Goal: Task Accomplishment & Management: Use online tool/utility

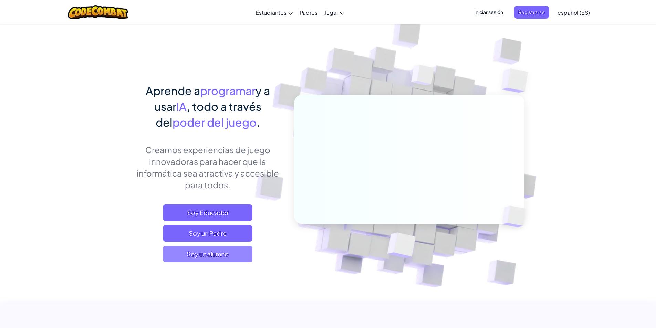
click at [232, 255] on span "Soy un alumno" at bounding box center [208, 254] width 90 height 17
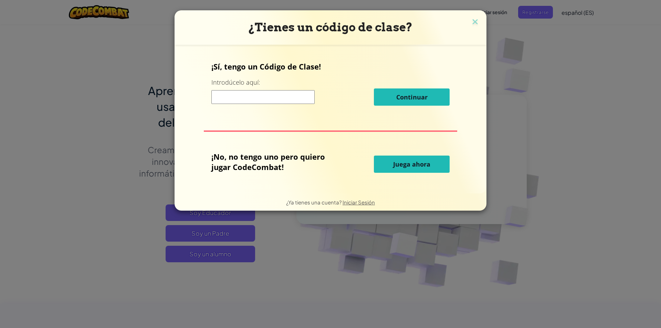
click at [432, 167] on button "Juega ahora" at bounding box center [412, 164] width 76 height 17
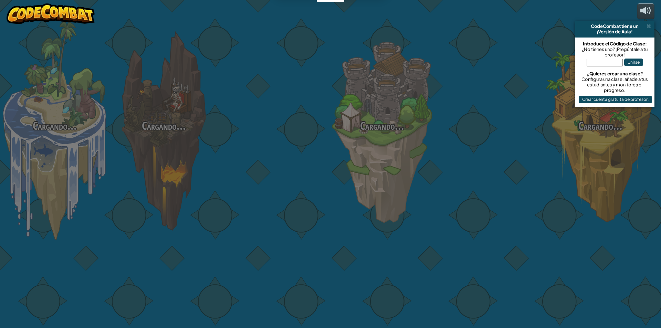
select select "es-ES"
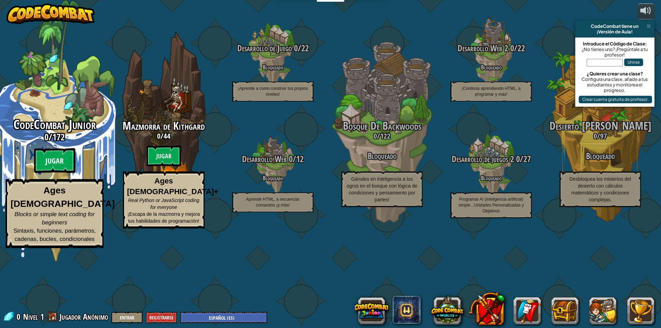
click at [47, 173] on btn "Jugar" at bounding box center [54, 160] width 41 height 25
select select "es-ES"
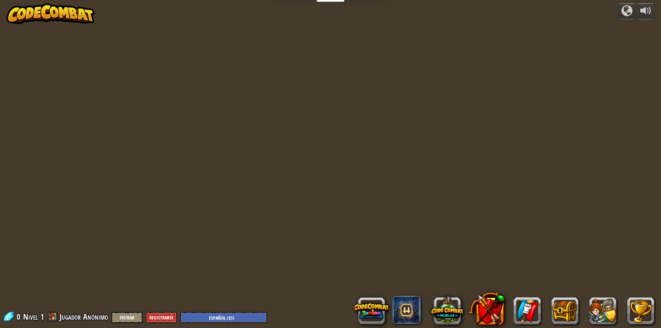
select select "es-ES"
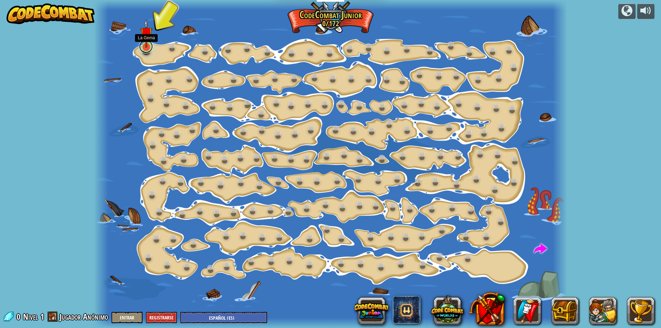
click at [148, 48] on link at bounding box center [146, 47] width 14 height 14
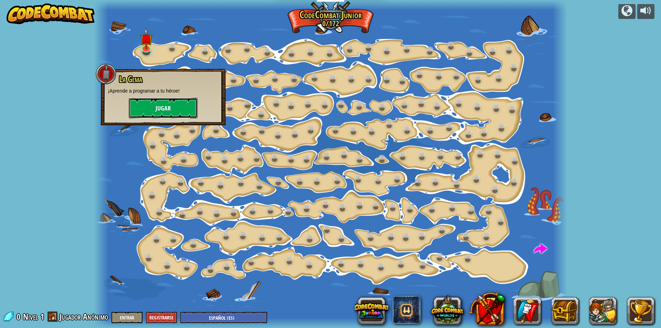
click at [169, 107] on button "Jugar" at bounding box center [163, 108] width 69 height 21
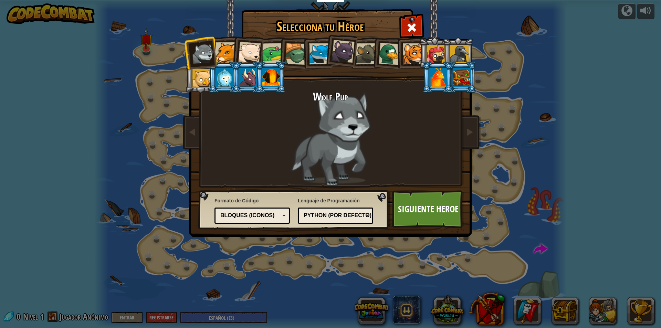
click at [248, 55] on div at bounding box center [249, 53] width 23 height 23
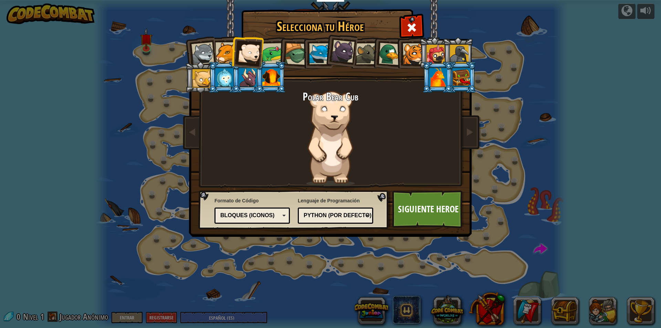
click at [207, 82] on div at bounding box center [202, 78] width 19 height 19
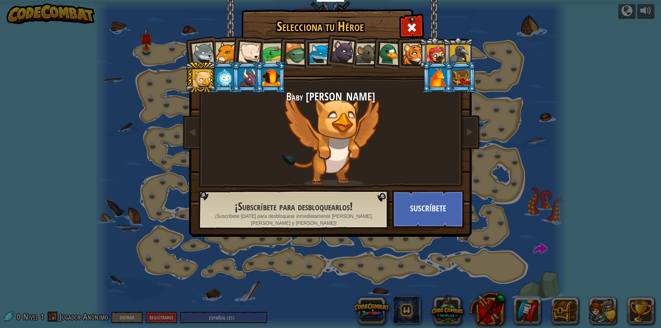
click at [207, 48] on div at bounding box center [203, 53] width 23 height 23
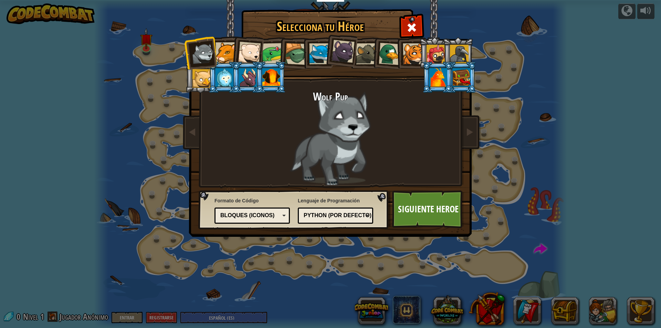
click at [230, 49] on div at bounding box center [226, 52] width 21 height 21
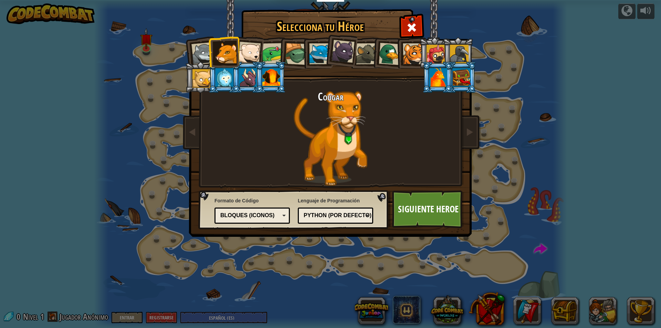
click at [283, 213] on div "Bloques (iconos)" at bounding box center [252, 215] width 66 height 11
click at [281, 199] on span "Formato de Código" at bounding box center [252, 200] width 75 height 7
click at [363, 216] on div "Python (Por defecto)" at bounding box center [334, 216] width 60 height 8
click at [209, 55] on li at bounding box center [223, 51] width 31 height 31
click at [199, 47] on div at bounding box center [203, 53] width 23 height 23
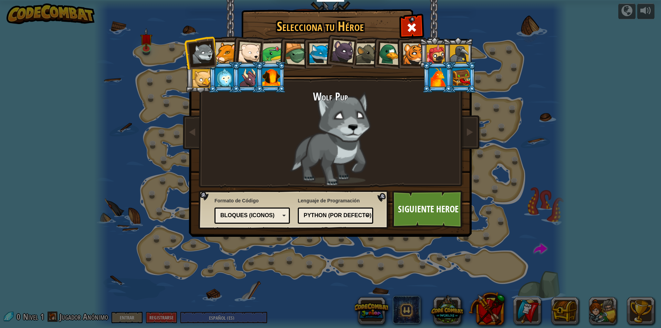
click at [312, 55] on div at bounding box center [319, 53] width 21 height 21
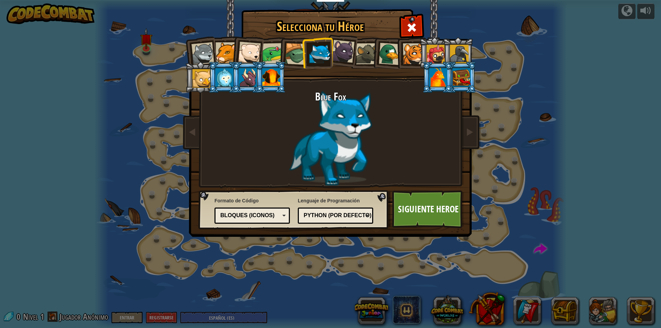
drag, startPoint x: 342, startPoint y: 52, endPoint x: 346, endPoint y: 60, distance: 8.6
click at [346, 60] on div at bounding box center [343, 51] width 23 height 23
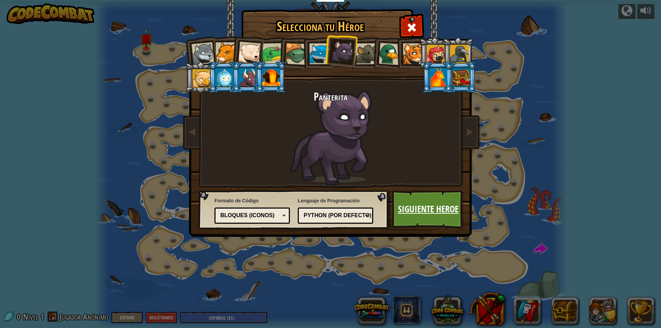
click at [423, 205] on link "Siguiente Heroe" at bounding box center [428, 210] width 72 height 38
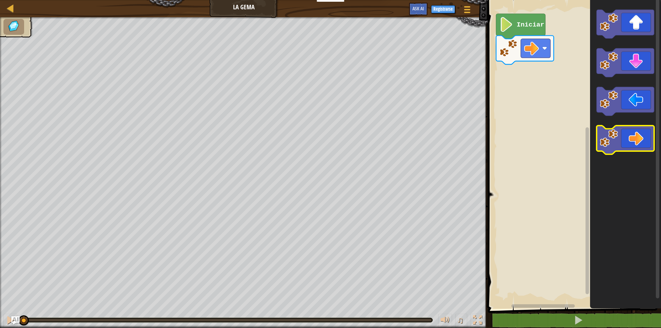
click at [649, 145] on icon "Espacio de trabajo de Blockly" at bounding box center [626, 140] width 58 height 29
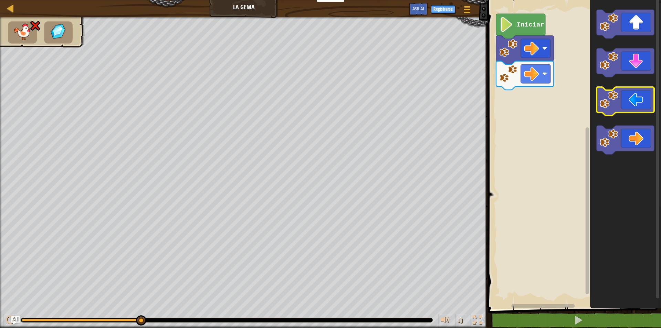
click at [649, 108] on icon "Espacio de trabajo de Blockly" at bounding box center [626, 101] width 58 height 29
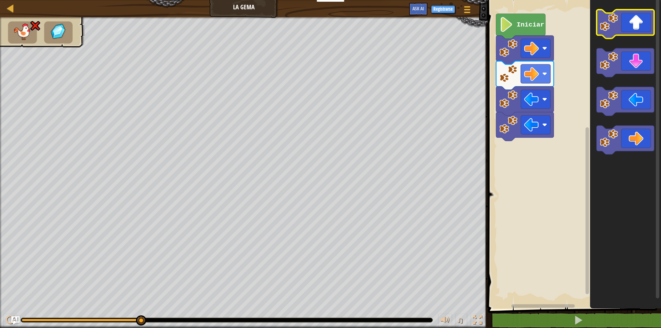
click at [650, 20] on icon "Espacio de trabajo de Blockly" at bounding box center [626, 24] width 58 height 29
click at [650, 22] on icon "Espacio de trabajo de Blockly" at bounding box center [626, 24] width 58 height 29
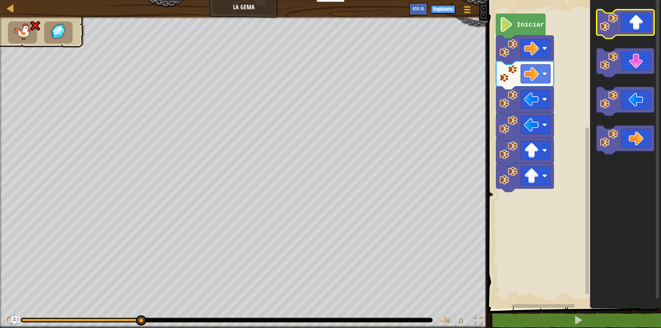
click at [650, 24] on icon "Espacio de trabajo de Blockly" at bounding box center [626, 24] width 58 height 29
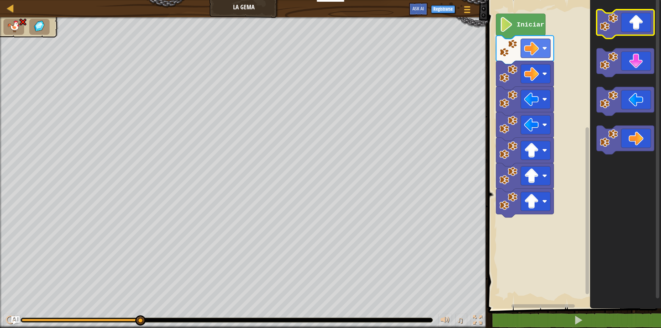
click at [650, 24] on icon "Espacio de trabajo de Blockly" at bounding box center [626, 24] width 58 height 29
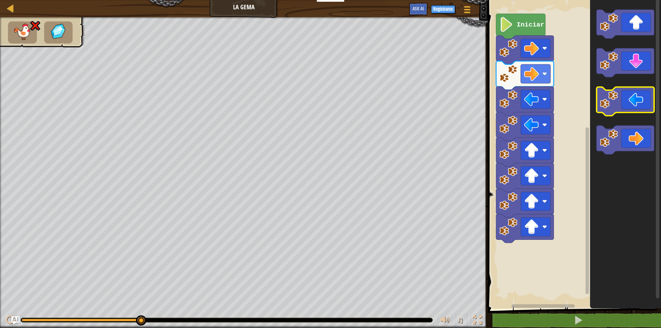
click at [635, 100] on icon "Espacio de trabajo de Blockly" at bounding box center [626, 101] width 58 height 29
click at [635, 99] on icon "Espacio de trabajo de Blockly" at bounding box center [626, 101] width 58 height 29
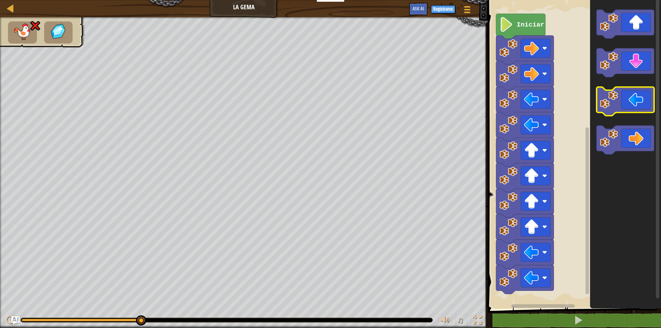
click at [635, 99] on icon "Espacio de trabajo de Blockly" at bounding box center [626, 101] width 58 height 29
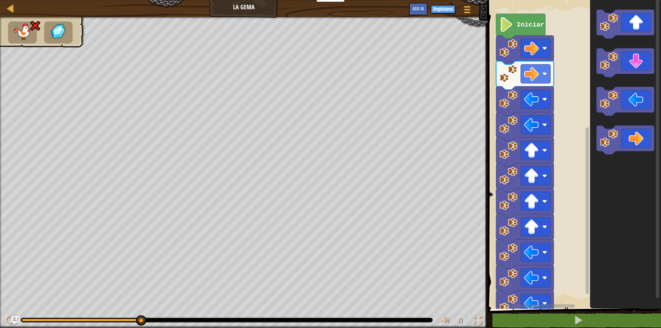
click at [531, 27] on text "Iniciar" at bounding box center [531, 25] width 28 height 8
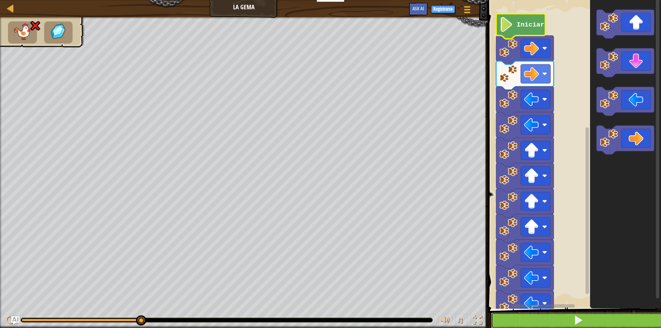
click at [505, 319] on button at bounding box center [578, 321] width 175 height 16
click at [539, 320] on button at bounding box center [578, 321] width 175 height 16
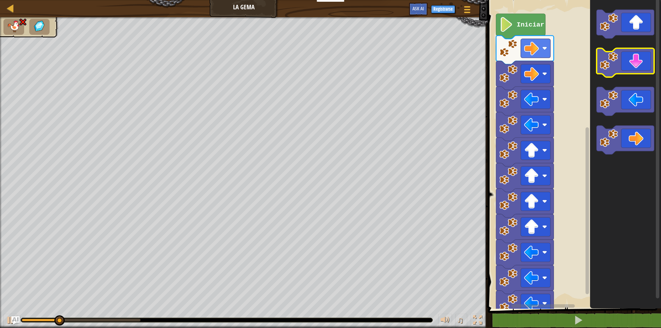
click at [649, 55] on icon "Espacio de trabajo de Blockly" at bounding box center [626, 63] width 58 height 29
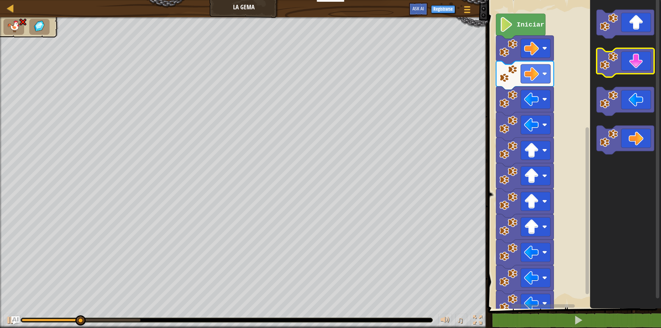
click at [641, 69] on icon "Espacio de trabajo de Blockly" at bounding box center [626, 63] width 58 height 29
click at [640, 69] on icon "Espacio de trabajo de Blockly" at bounding box center [626, 63] width 58 height 29
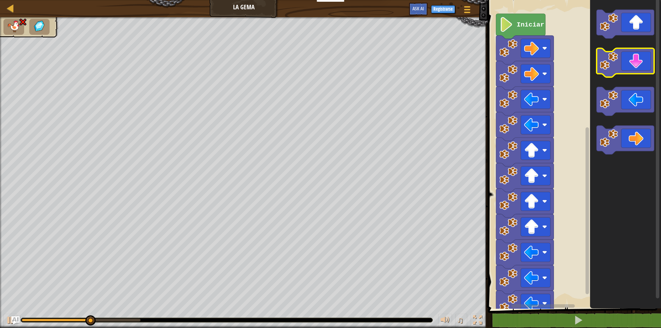
click at [639, 69] on icon "Espacio de trabajo de Blockly" at bounding box center [626, 63] width 58 height 29
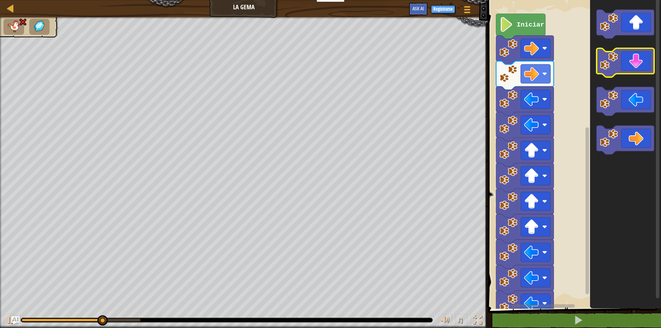
click at [639, 69] on icon "Espacio de trabajo de Blockly" at bounding box center [626, 63] width 58 height 29
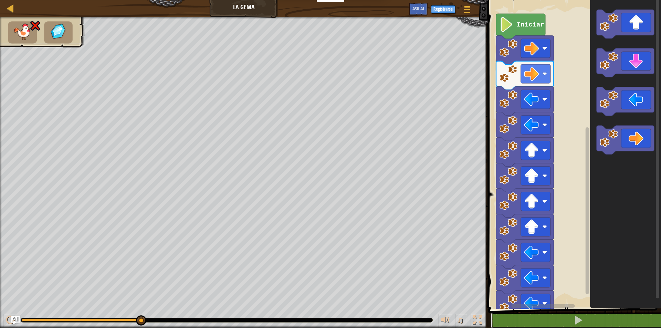
drag, startPoint x: 516, startPoint y: 324, endPoint x: 563, endPoint y: 273, distance: 69.0
click at [517, 323] on button at bounding box center [578, 321] width 175 height 16
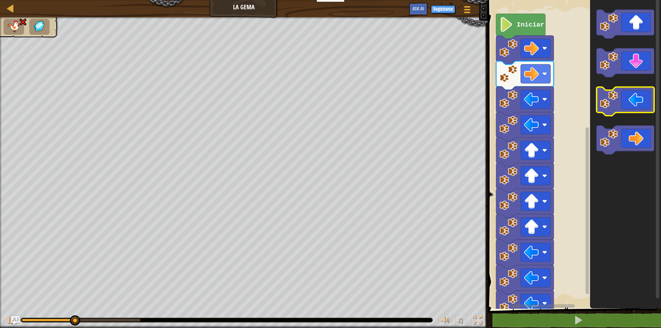
click at [630, 110] on icon "Espacio de trabajo de Blockly" at bounding box center [626, 101] width 58 height 29
click at [629, 108] on icon "Espacio de trabajo de Blockly" at bounding box center [626, 101] width 58 height 29
click at [628, 107] on icon "Espacio de trabajo de Blockly" at bounding box center [626, 101] width 58 height 29
click at [625, 104] on icon "Espacio de trabajo de Blockly" at bounding box center [626, 101] width 58 height 29
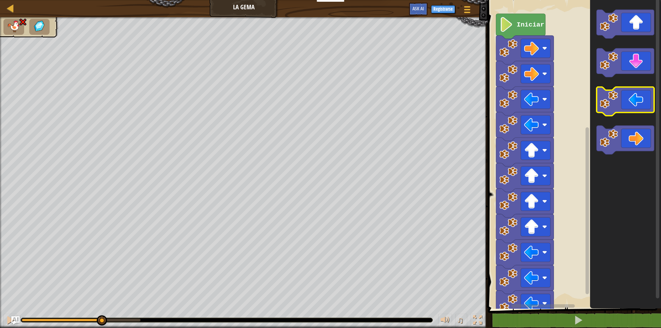
click at [625, 104] on icon "Espacio de trabajo de Blockly" at bounding box center [626, 101] width 58 height 29
click at [624, 105] on icon "Espacio de trabajo de Blockly" at bounding box center [626, 101] width 58 height 29
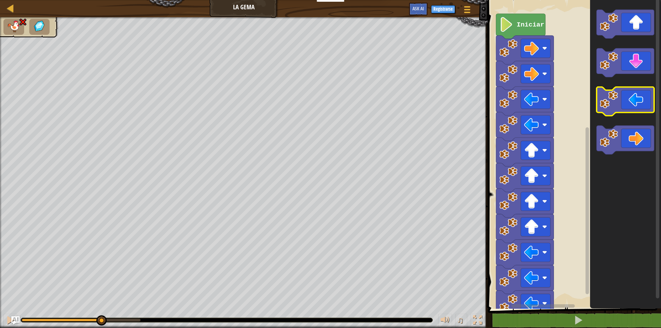
click at [624, 104] on icon "Espacio de trabajo de Blockly" at bounding box center [626, 101] width 58 height 29
click at [624, 101] on icon "Espacio de trabajo de Blockly" at bounding box center [626, 101] width 58 height 29
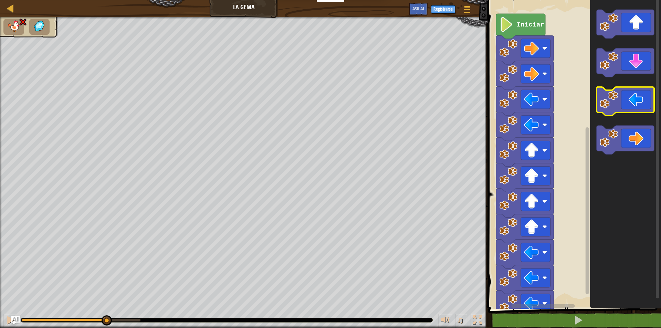
click at [624, 101] on icon "Espacio de trabajo de Blockly" at bounding box center [626, 101] width 58 height 29
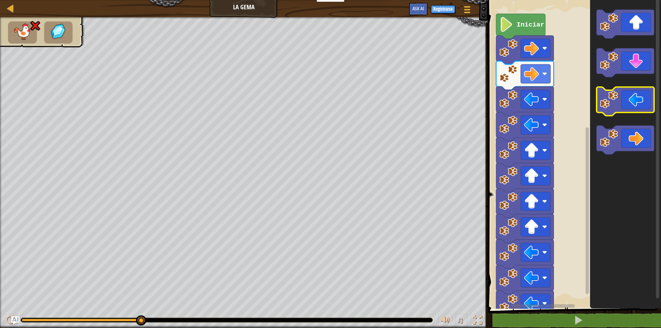
click at [644, 104] on icon "Espacio de trabajo de Blockly" at bounding box center [626, 101] width 58 height 29
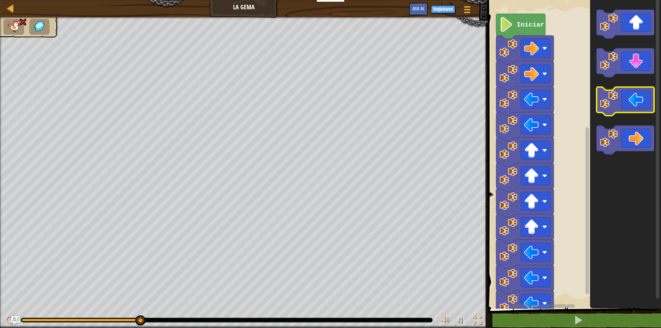
click at [644, 104] on icon "Espacio de trabajo de Blockly" at bounding box center [626, 101] width 58 height 29
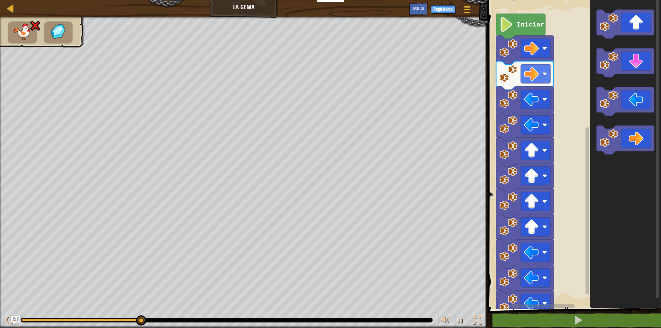
click at [609, 157] on icon "Espacio de trabajo de Blockly" at bounding box center [625, 153] width 71 height 312
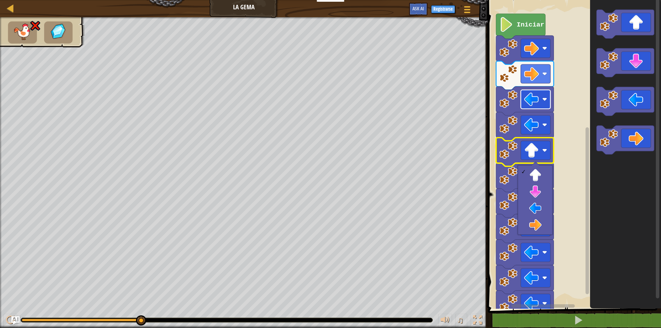
click at [537, 98] on image "Espacio de trabajo de Blockly" at bounding box center [531, 99] width 15 height 15
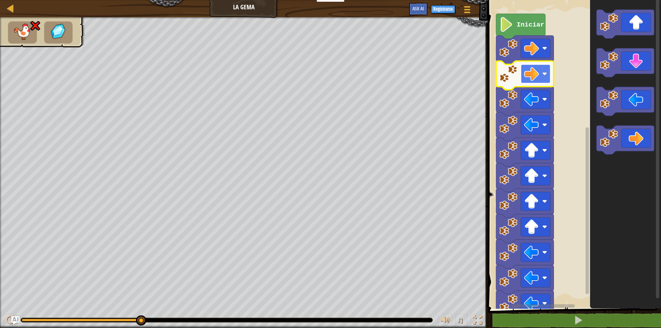
click at [542, 65] on rect "Espacio de trabajo de Blockly" at bounding box center [536, 73] width 30 height 19
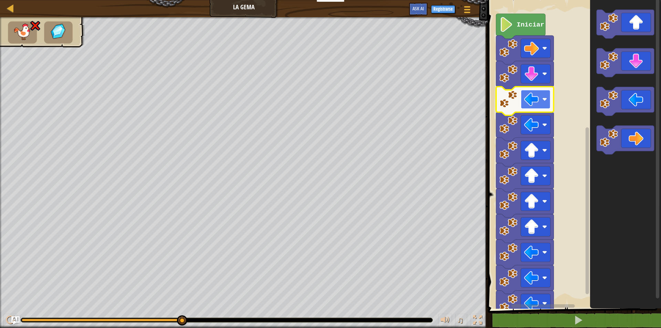
click at [531, 103] on image "Espacio de trabajo de Blockly" at bounding box center [531, 99] width 15 height 15
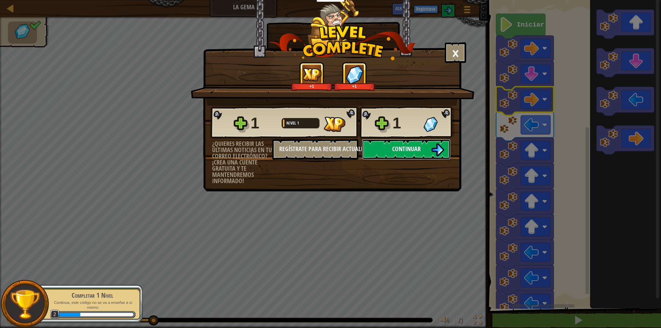
click at [385, 145] on button "Continuar" at bounding box center [406, 149] width 89 height 21
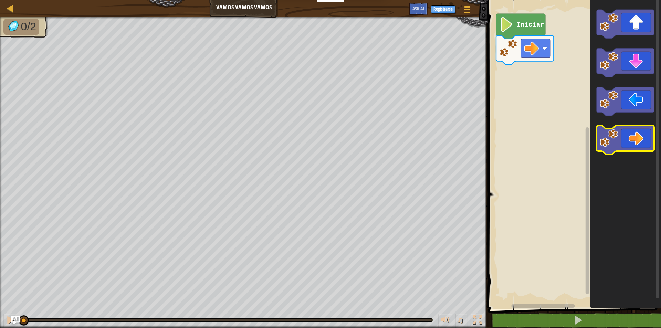
click at [637, 138] on icon "Espacio de trabajo de Blockly" at bounding box center [626, 140] width 58 height 29
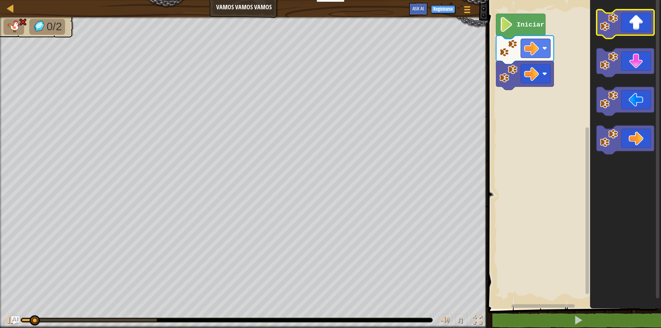
click at [639, 24] on icon "Espacio de trabajo de Blockly" at bounding box center [626, 24] width 58 height 29
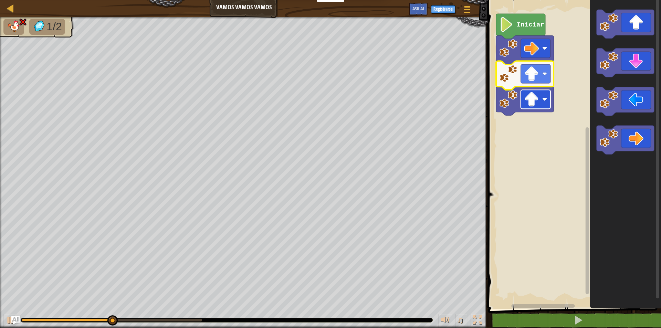
click at [529, 96] on image "Espacio de trabajo de Blockly" at bounding box center [531, 99] width 15 height 15
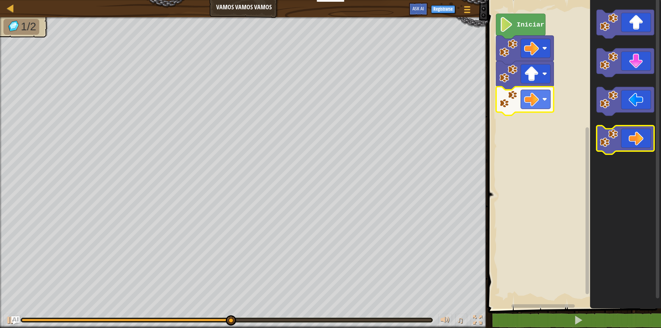
click at [632, 144] on icon "Espacio de trabajo de Blockly" at bounding box center [626, 140] width 58 height 29
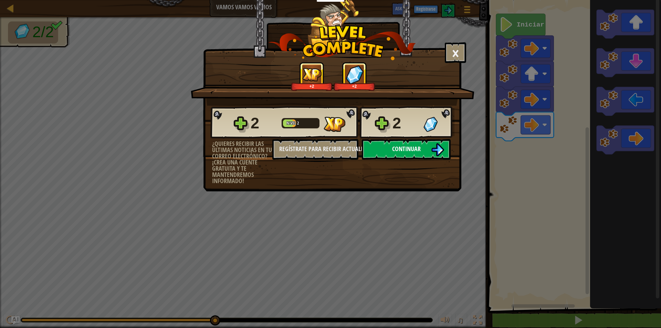
click at [409, 149] on span "Continuar" at bounding box center [406, 149] width 29 height 9
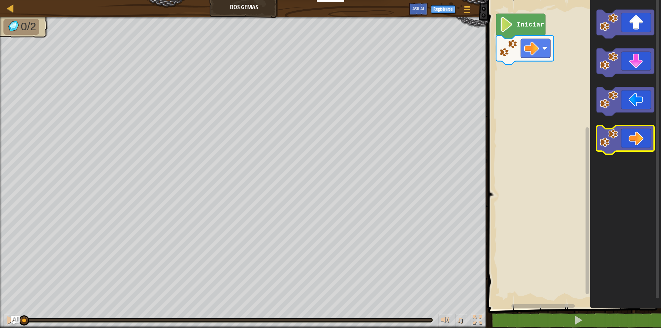
click at [642, 143] on icon "Espacio de trabajo de Blockly" at bounding box center [626, 140] width 58 height 29
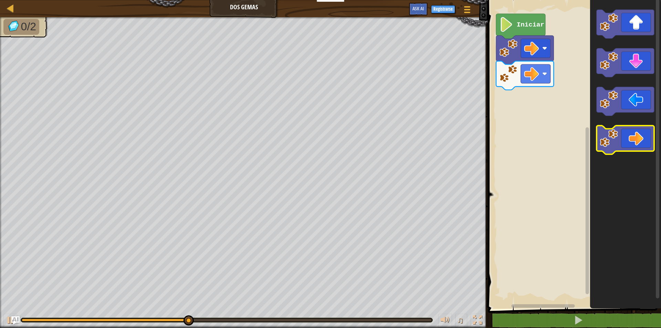
click at [631, 144] on icon "Espacio de trabajo de Blockly" at bounding box center [626, 140] width 58 height 29
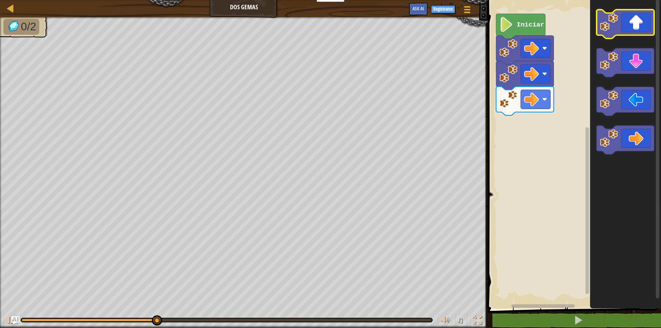
click at [635, 15] on icon "Espacio de trabajo de Blockly" at bounding box center [626, 24] width 58 height 29
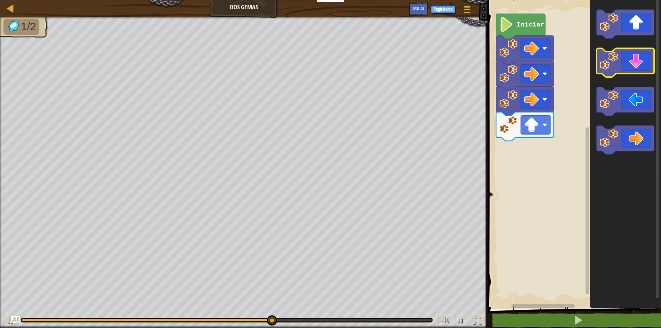
click at [636, 72] on icon "Espacio de trabajo de Blockly" at bounding box center [626, 63] width 58 height 29
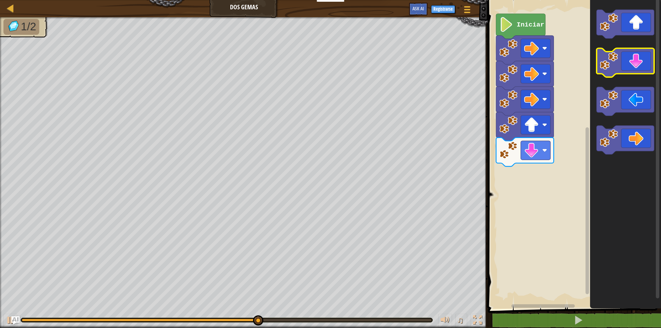
click at [637, 68] on icon "Espacio de trabajo de Blockly" at bounding box center [626, 63] width 58 height 29
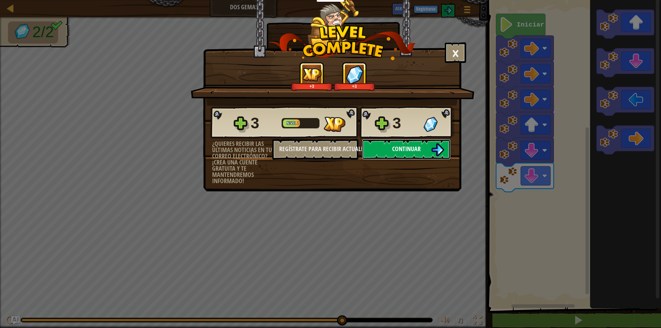
click at [426, 144] on button "Continuar" at bounding box center [406, 149] width 89 height 21
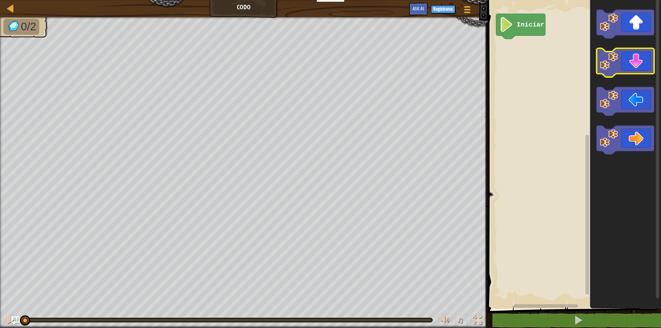
click at [636, 68] on icon "Espacio de trabajo de Blockly" at bounding box center [626, 63] width 58 height 29
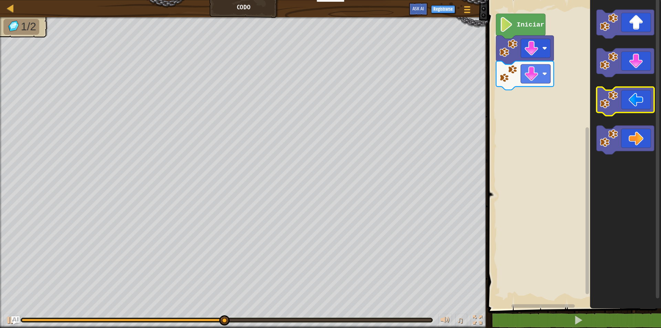
click at [628, 109] on icon "Espacio de trabajo de Blockly" at bounding box center [626, 101] width 58 height 29
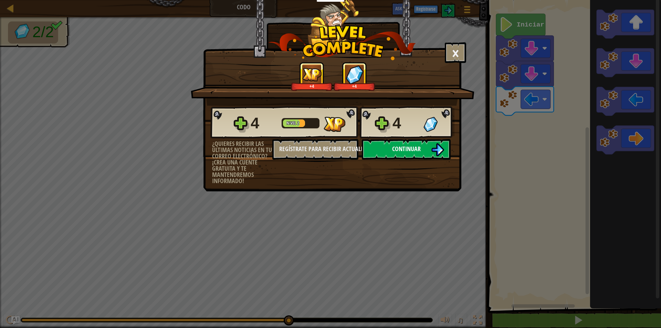
click at [419, 151] on span "Continuar" at bounding box center [406, 149] width 29 height 9
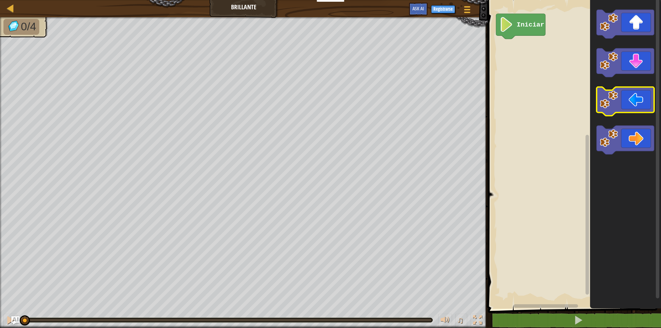
click at [630, 109] on icon "Espacio de trabajo de Blockly" at bounding box center [626, 101] width 58 height 29
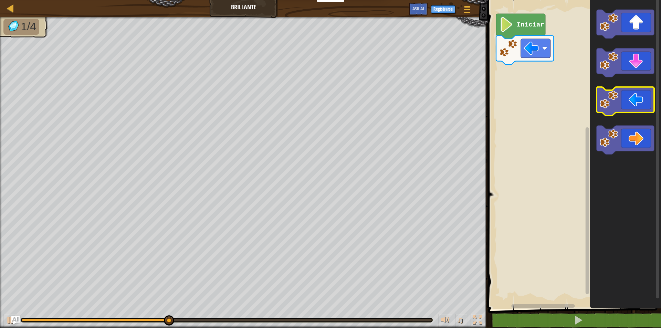
click at [609, 105] on image "Espacio de trabajo de Blockly" at bounding box center [609, 100] width 18 height 18
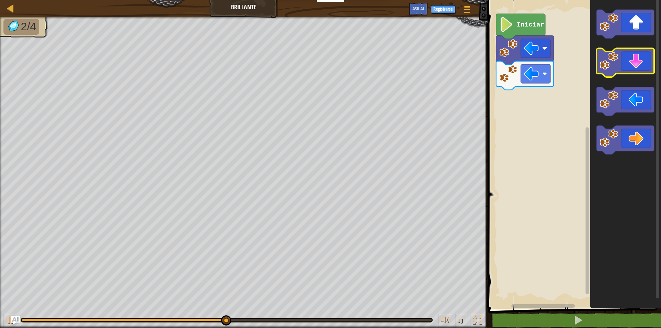
click at [641, 75] on rect "Espacio de trabajo de Blockly" at bounding box center [626, 63] width 58 height 29
click at [638, 66] on icon "Espacio de trabajo de Blockly" at bounding box center [626, 63] width 58 height 29
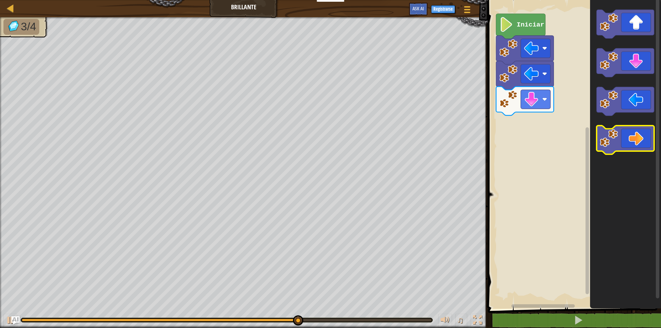
click at [637, 132] on icon "Espacio de trabajo de Blockly" at bounding box center [626, 140] width 58 height 29
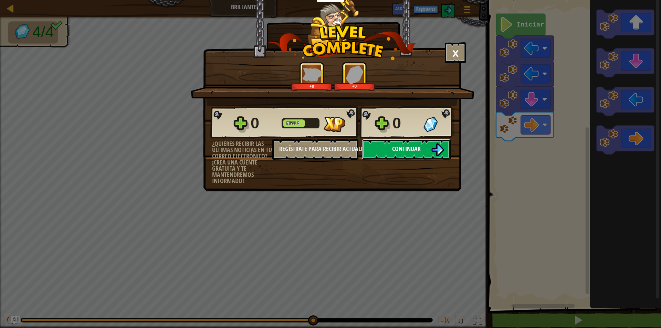
click at [433, 144] on img at bounding box center [437, 149] width 13 height 13
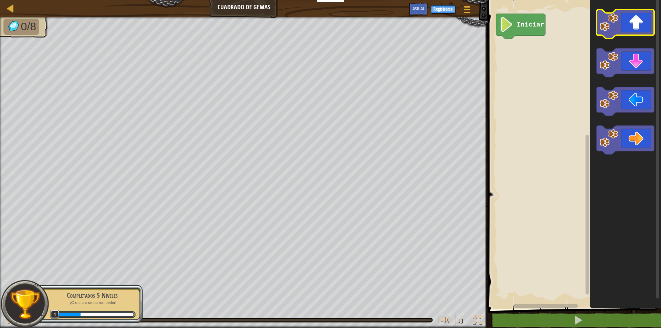
click at [629, 22] on icon "Espacio de trabajo de Blockly" at bounding box center [626, 24] width 58 height 29
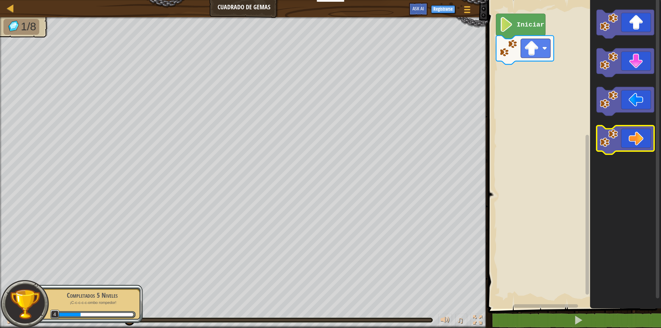
click at [631, 143] on icon "Espacio de trabajo de Blockly" at bounding box center [626, 140] width 58 height 29
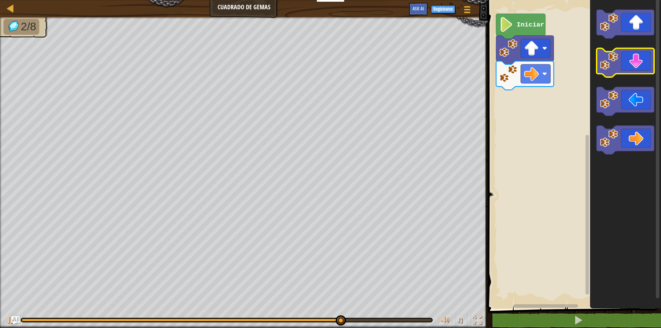
click at [651, 62] on icon "Espacio de trabajo de Blockly" at bounding box center [626, 63] width 58 height 29
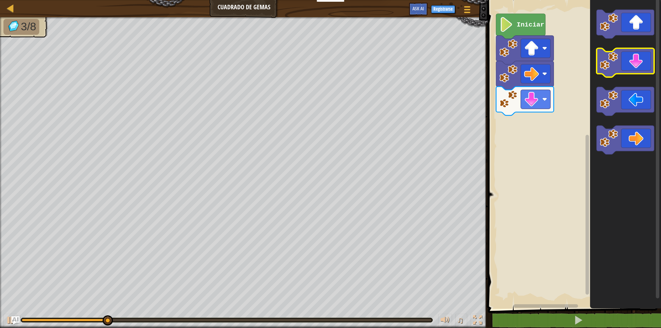
click at [651, 62] on icon "Espacio de trabajo de Blockly" at bounding box center [626, 63] width 58 height 29
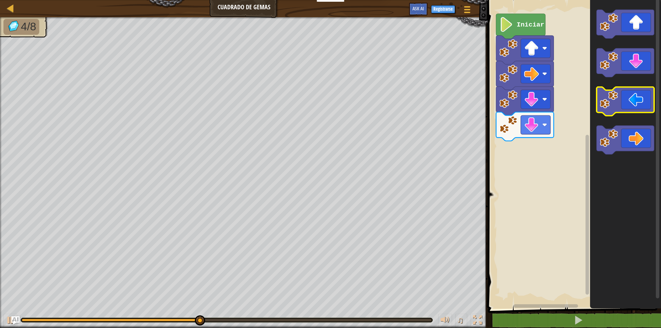
click at [627, 95] on icon "Espacio de trabajo de Blockly" at bounding box center [626, 101] width 58 height 29
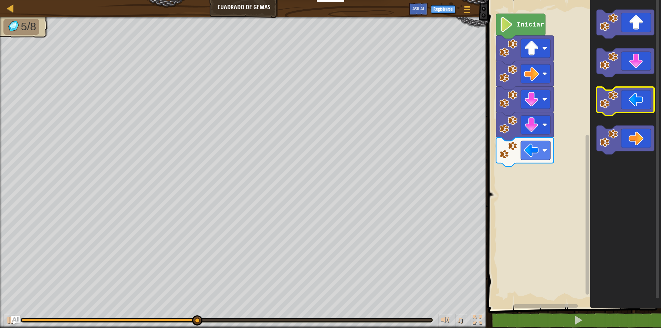
click at [627, 95] on icon "Espacio de trabajo de Blockly" at bounding box center [626, 101] width 58 height 29
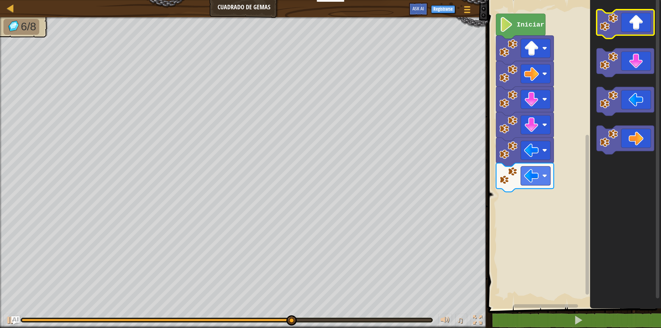
click at [648, 22] on icon "Espacio de trabajo de Blockly" at bounding box center [626, 24] width 58 height 29
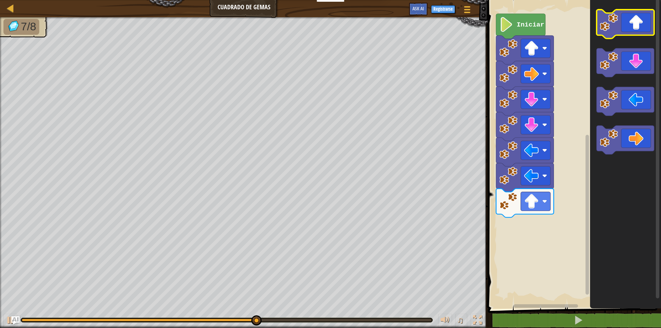
click at [648, 15] on icon "Espacio de trabajo de Blockly" at bounding box center [626, 24] width 58 height 29
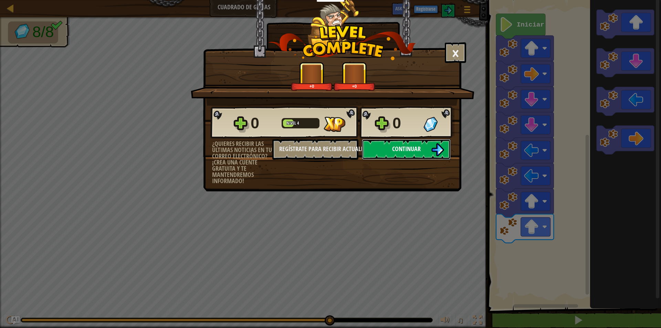
click at [404, 152] on span "Continuar" at bounding box center [406, 149] width 29 height 9
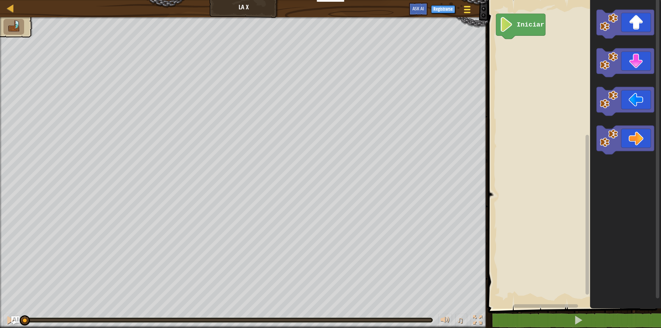
click at [469, 7] on span at bounding box center [467, 6] width 7 height 1
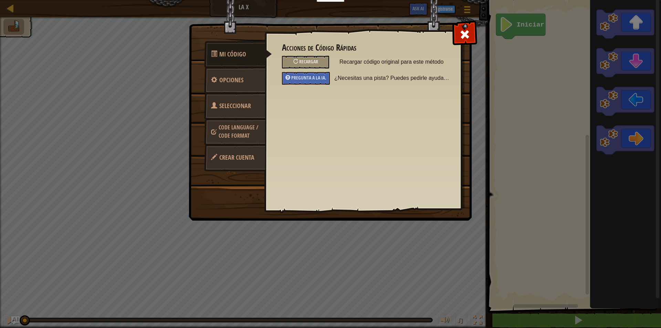
click at [235, 105] on span "Seleccionar Heroe" at bounding box center [231, 115] width 40 height 26
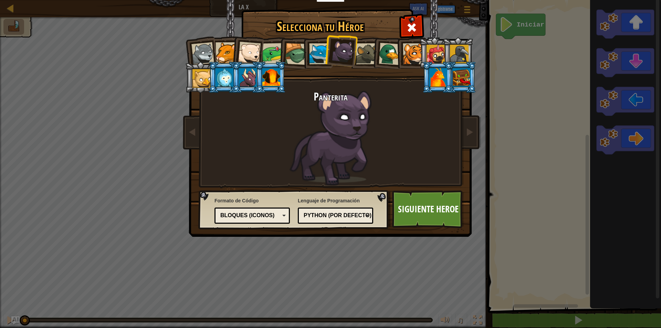
drag, startPoint x: 227, startPoint y: 55, endPoint x: 232, endPoint y: 58, distance: 5.2
click at [232, 37] on ol at bounding box center [331, 37] width 284 height 0
click at [227, 53] on div at bounding box center [226, 52] width 21 height 21
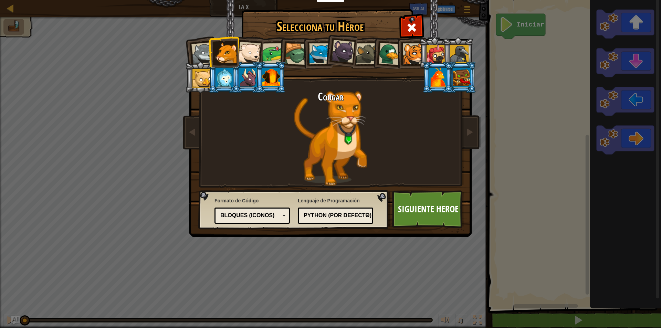
click at [345, 47] on div at bounding box center [343, 51] width 23 height 23
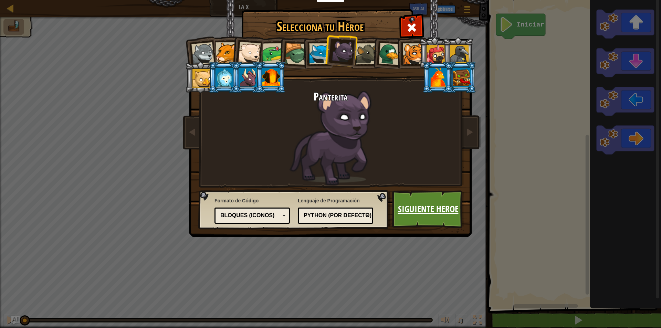
click at [427, 221] on link "Siguiente Heroe" at bounding box center [428, 210] width 72 height 38
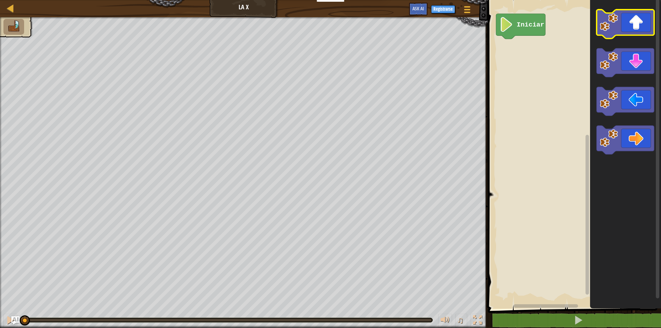
click at [635, 18] on icon "Espacio de trabajo de Blockly" at bounding box center [626, 24] width 58 height 29
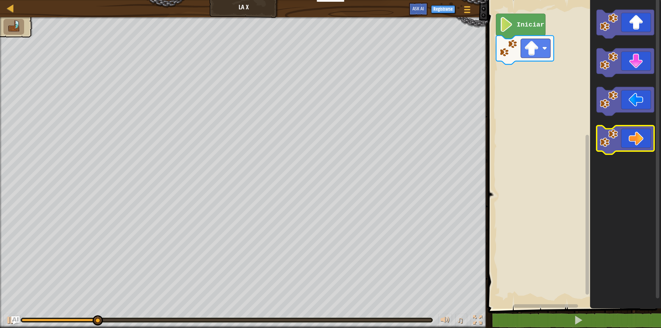
click at [630, 133] on icon "Espacio de trabajo de Blockly" at bounding box center [626, 140] width 58 height 29
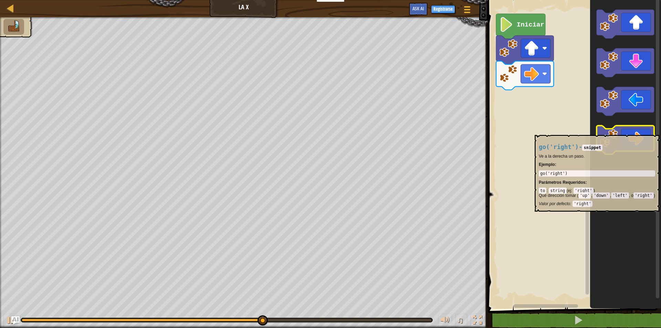
click at [628, 129] on icon "Espacio de trabajo de Blockly" at bounding box center [626, 140] width 58 height 29
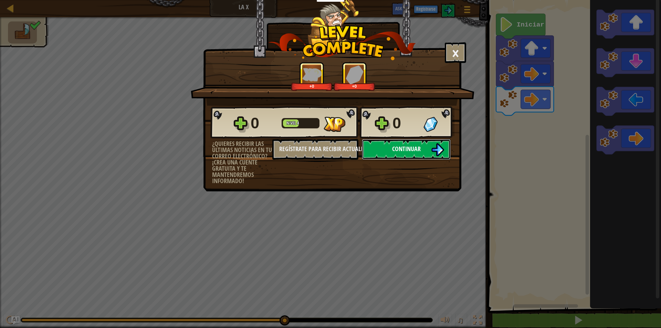
click at [388, 147] on button "Continuar" at bounding box center [406, 149] width 89 height 21
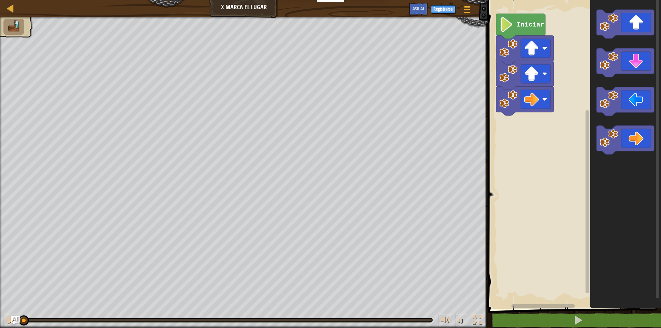
click at [506, 119] on rect "Espacio de trabajo de Blockly" at bounding box center [573, 153] width 175 height 312
click at [535, 64] on icon "Espacio de trabajo de Blockly" at bounding box center [525, 75] width 58 height 29
click at [537, 46] on image "Espacio de trabajo de Blockly" at bounding box center [531, 48] width 15 height 15
click at [622, 32] on icon "Espacio de trabajo de Blockly" at bounding box center [626, 24] width 58 height 29
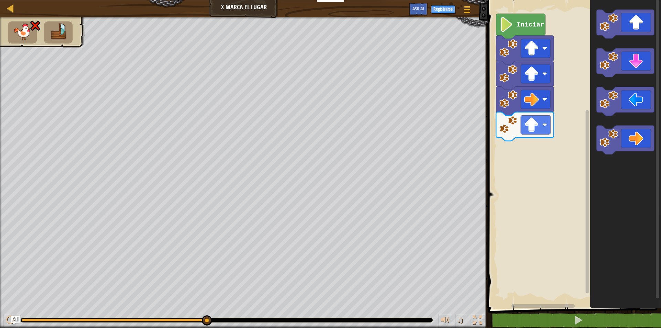
click at [521, 13] on rect "Espacio de trabajo de Blockly" at bounding box center [573, 153] width 175 height 312
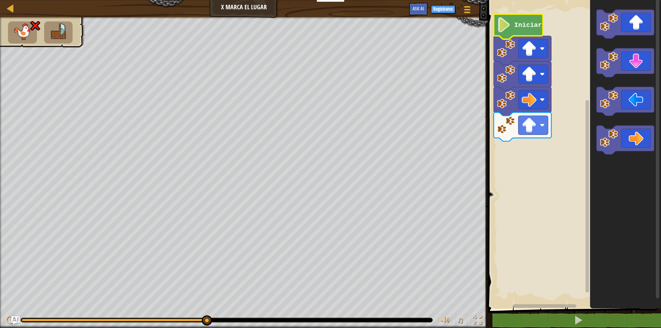
click at [523, 32] on icon "Espacio de trabajo de Blockly" at bounding box center [518, 26] width 49 height 25
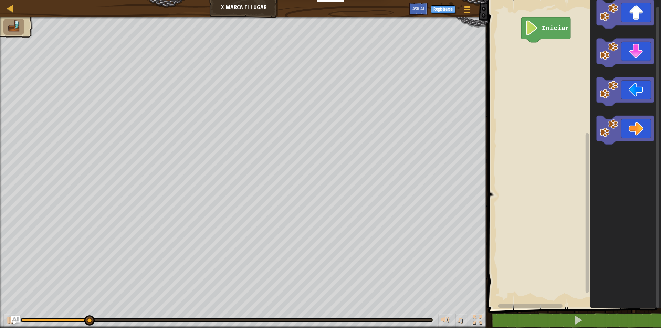
click at [523, 127] on div "Iniciar" at bounding box center [573, 153] width 175 height 312
click at [524, 116] on div "Iniciar" at bounding box center [573, 153] width 175 height 312
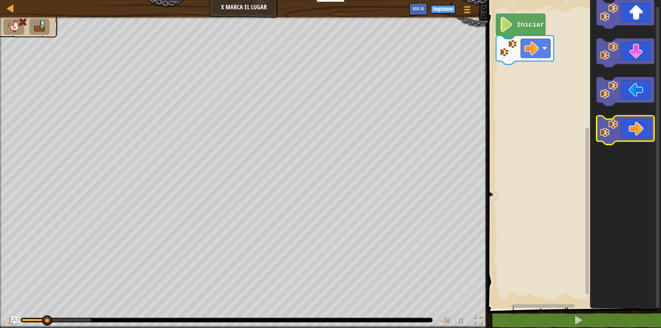
click at [532, 132] on div "Iniciar" at bounding box center [573, 153] width 175 height 312
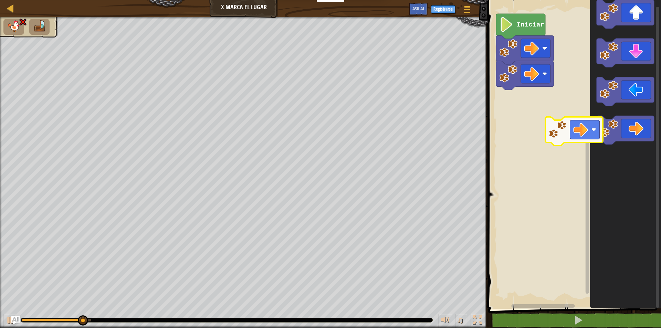
click at [506, 160] on div "Iniciar" at bounding box center [573, 153] width 175 height 312
